Goal: Task Accomplishment & Management: Use online tool/utility

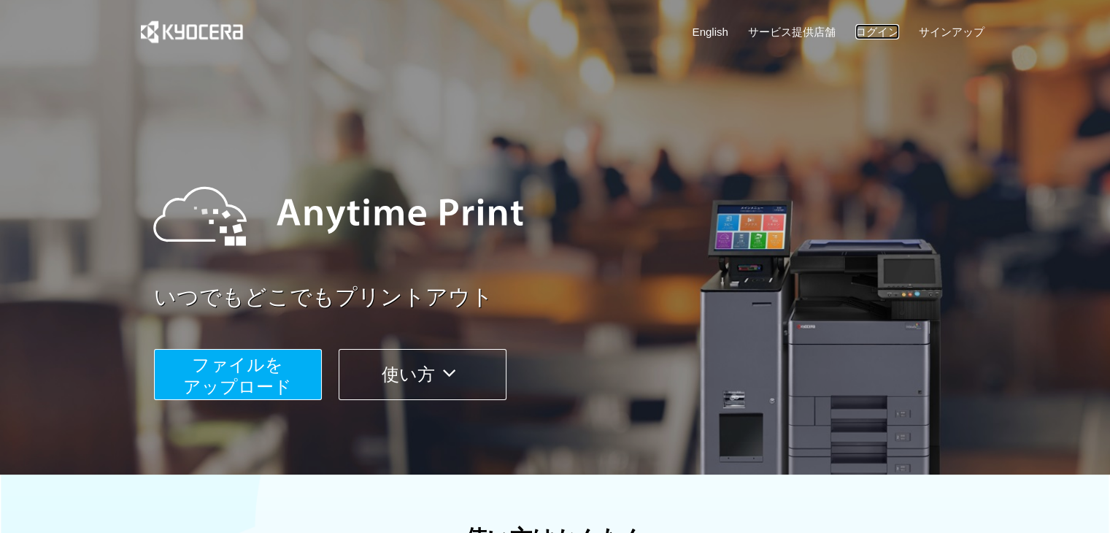
click at [859, 33] on link "ログイン" at bounding box center [877, 31] width 44 height 15
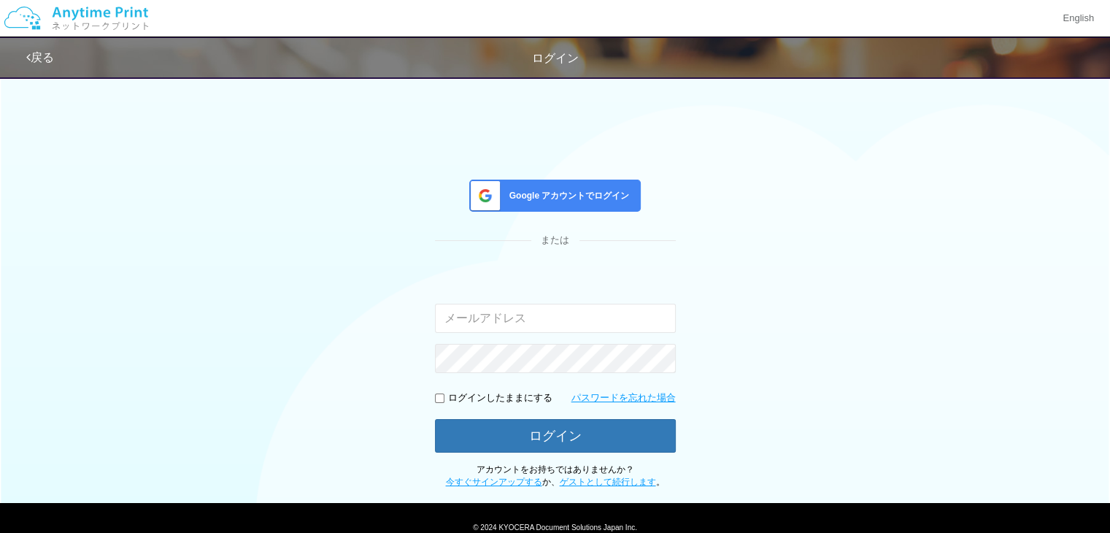
click at [528, 199] on span "Google アカウントでログイン" at bounding box center [566, 196] width 126 height 12
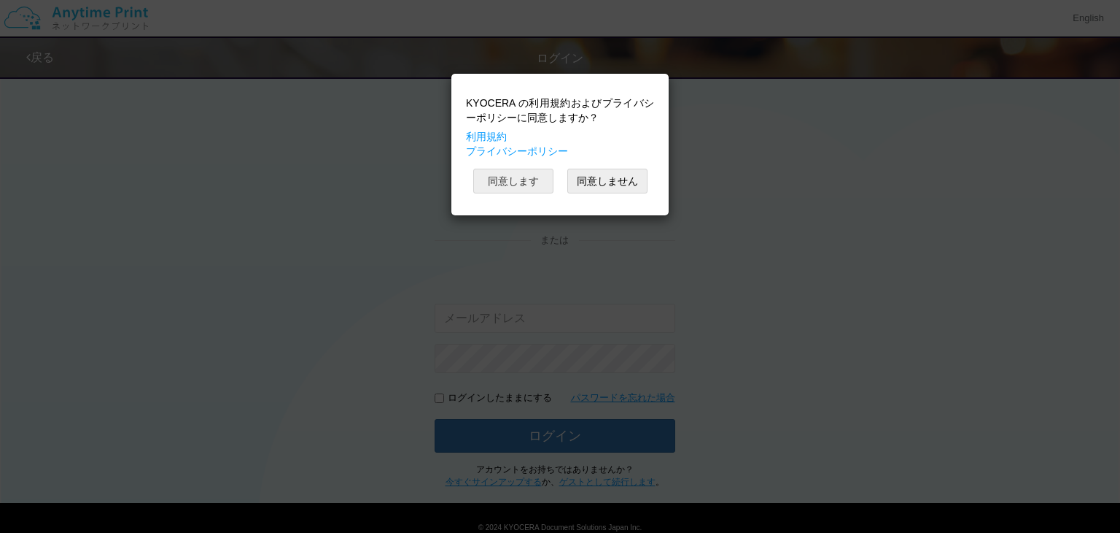
click at [528, 185] on button "同意します" at bounding box center [513, 181] width 80 height 25
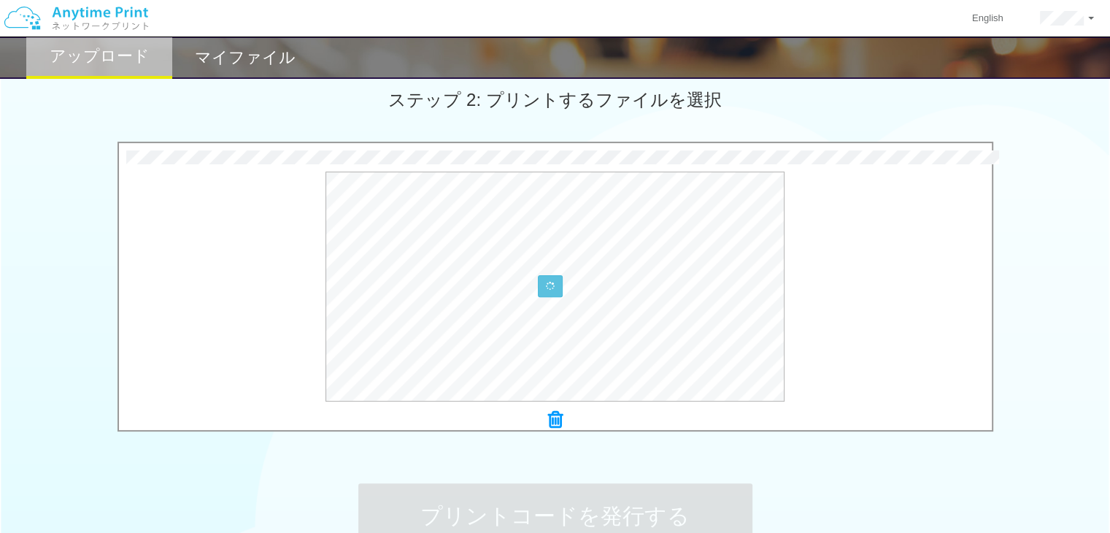
scroll to position [438, 0]
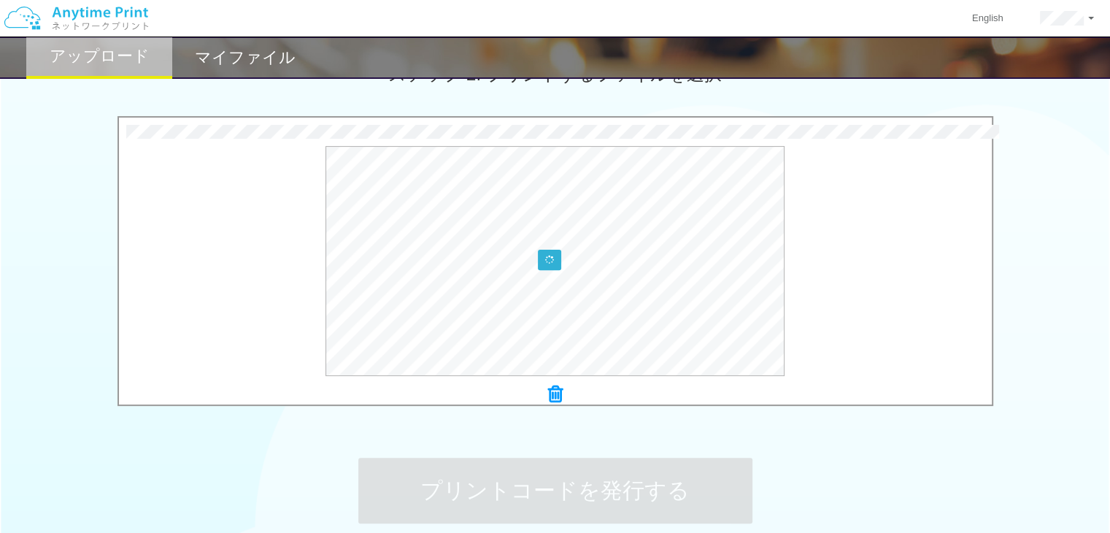
click at [552, 259] on icon at bounding box center [549, 259] width 9 height 9
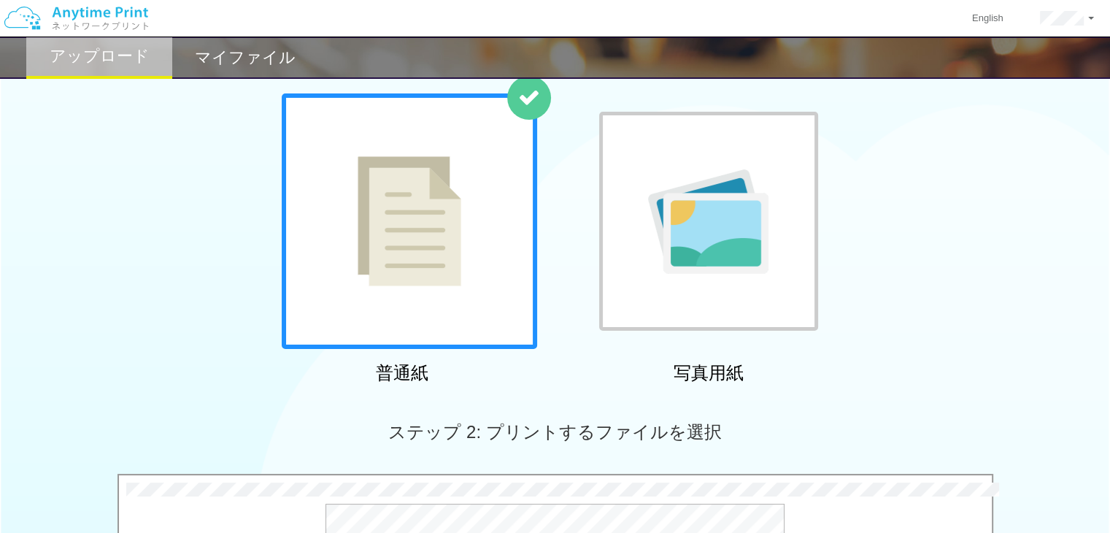
scroll to position [431, 0]
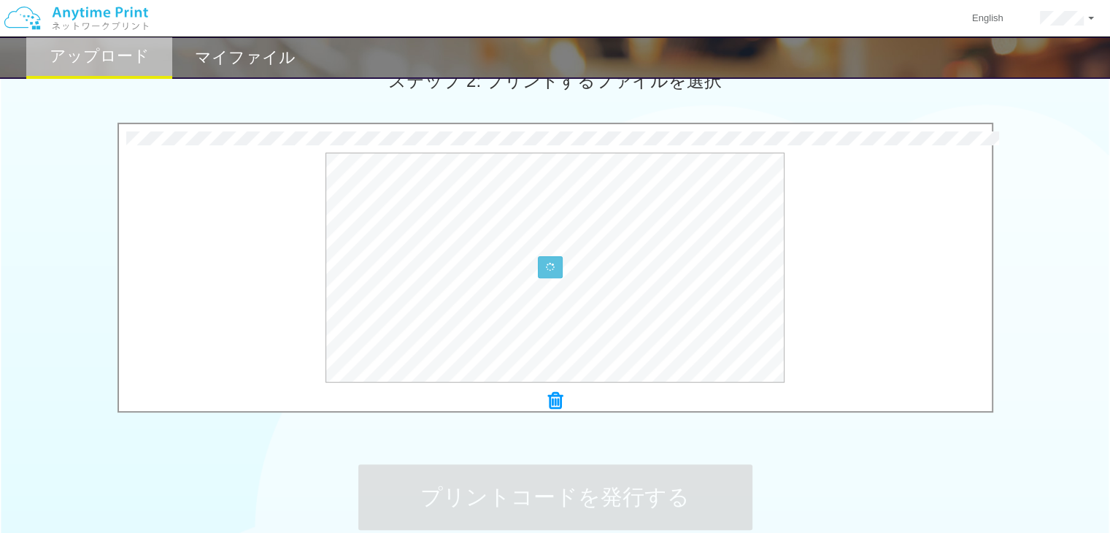
click at [553, 395] on icon at bounding box center [555, 400] width 15 height 19
click at [560, 403] on icon at bounding box center [555, 400] width 15 height 19
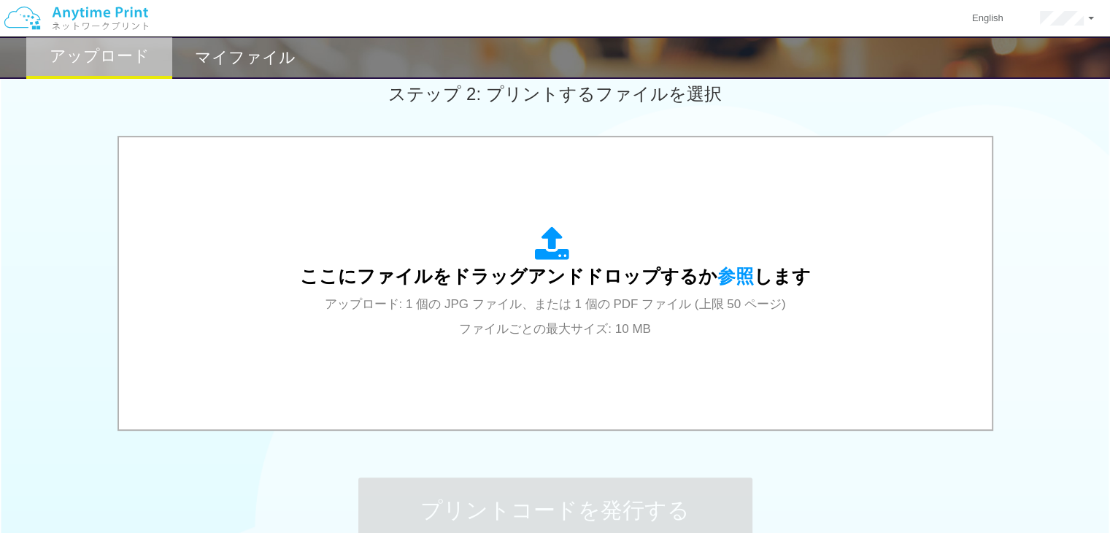
scroll to position [504, 0]
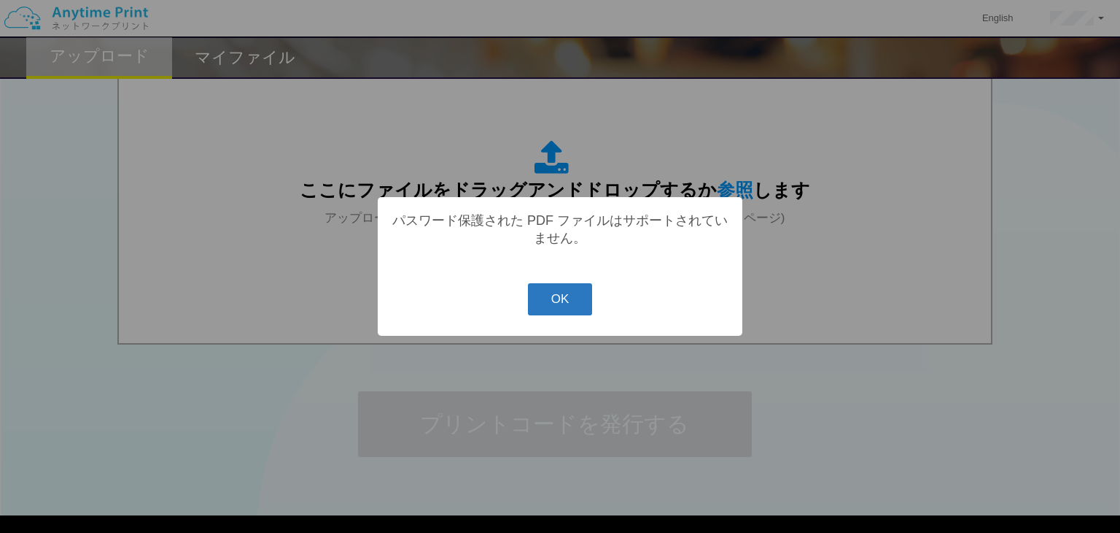
click at [570, 307] on button "OK" at bounding box center [560, 299] width 65 height 32
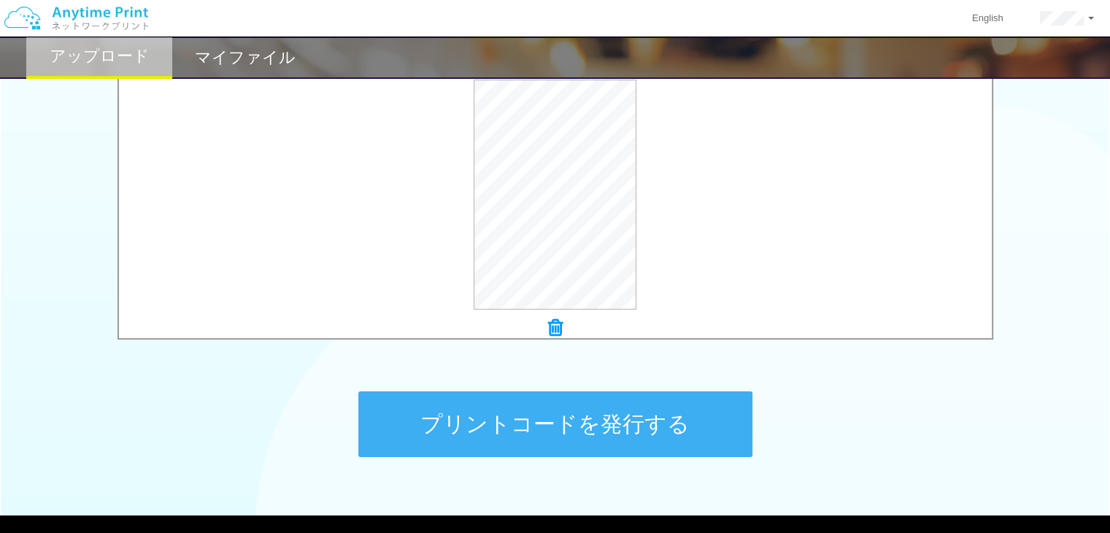
click at [575, 436] on button "プリントコードを発行する" at bounding box center [555, 424] width 394 height 66
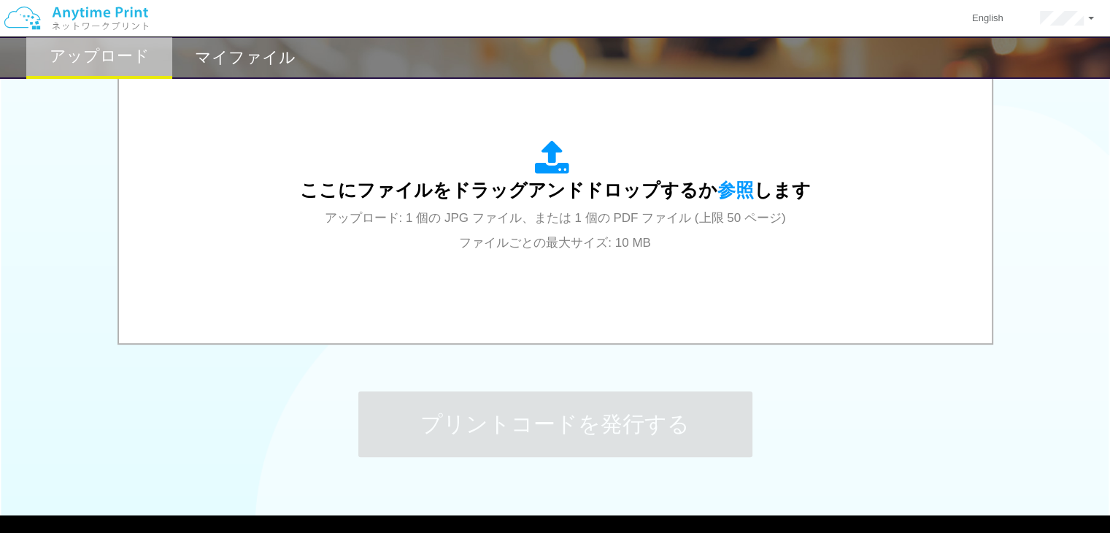
scroll to position [577, 0]
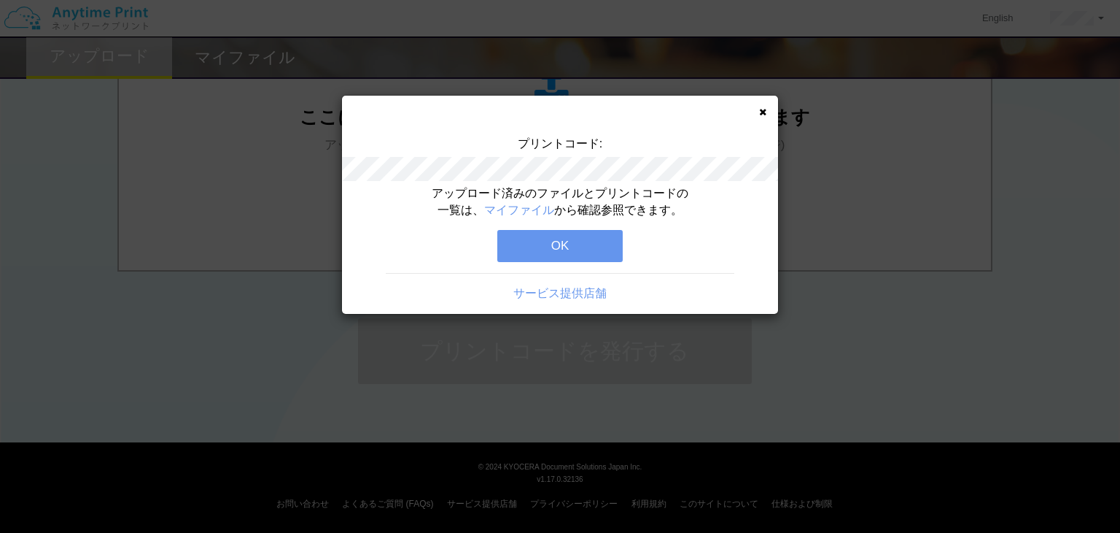
click at [539, 246] on button "OK" at bounding box center [560, 246] width 125 height 32
